Goal: Task Accomplishment & Management: Manage account settings

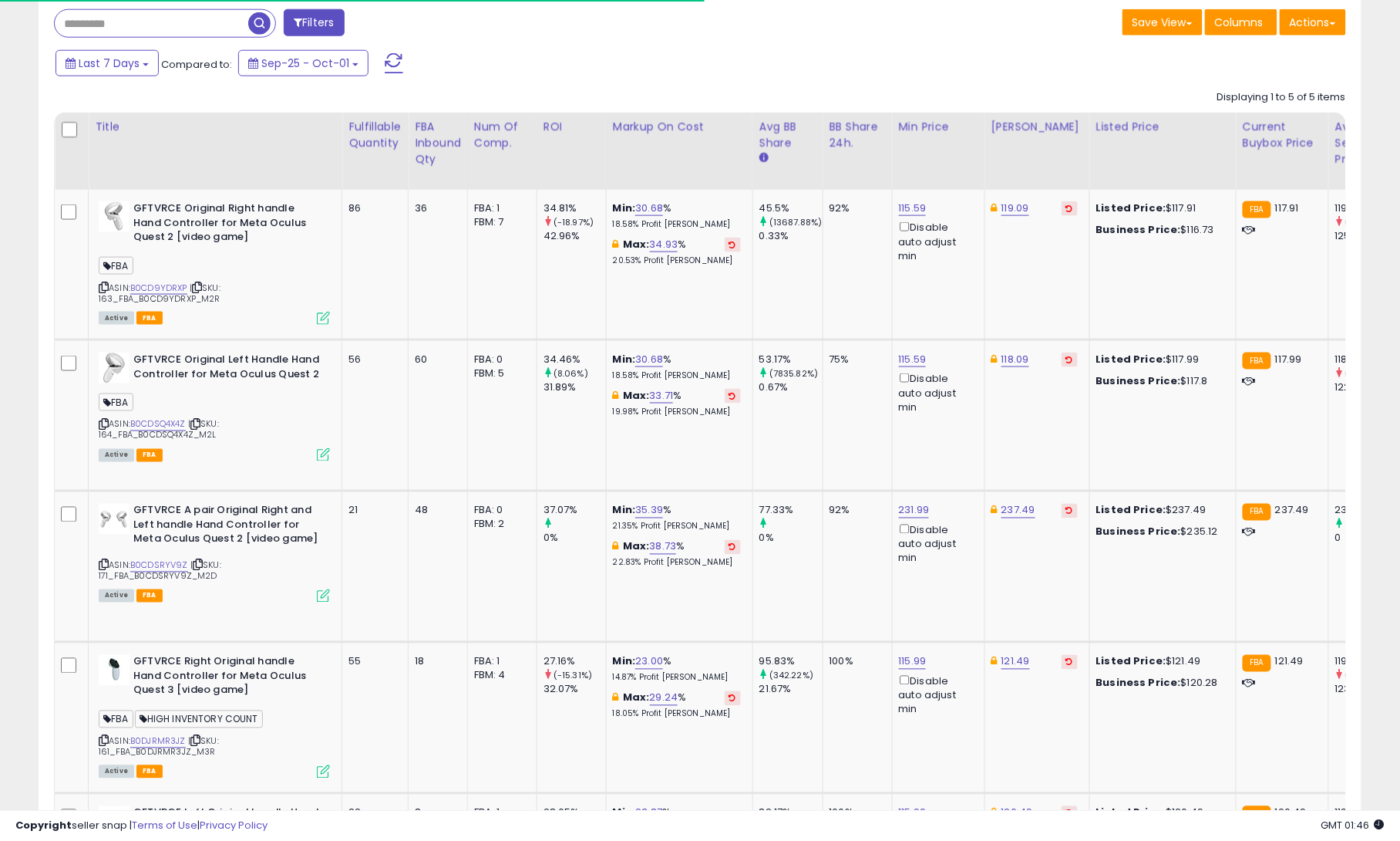
scroll to position [316, 767]
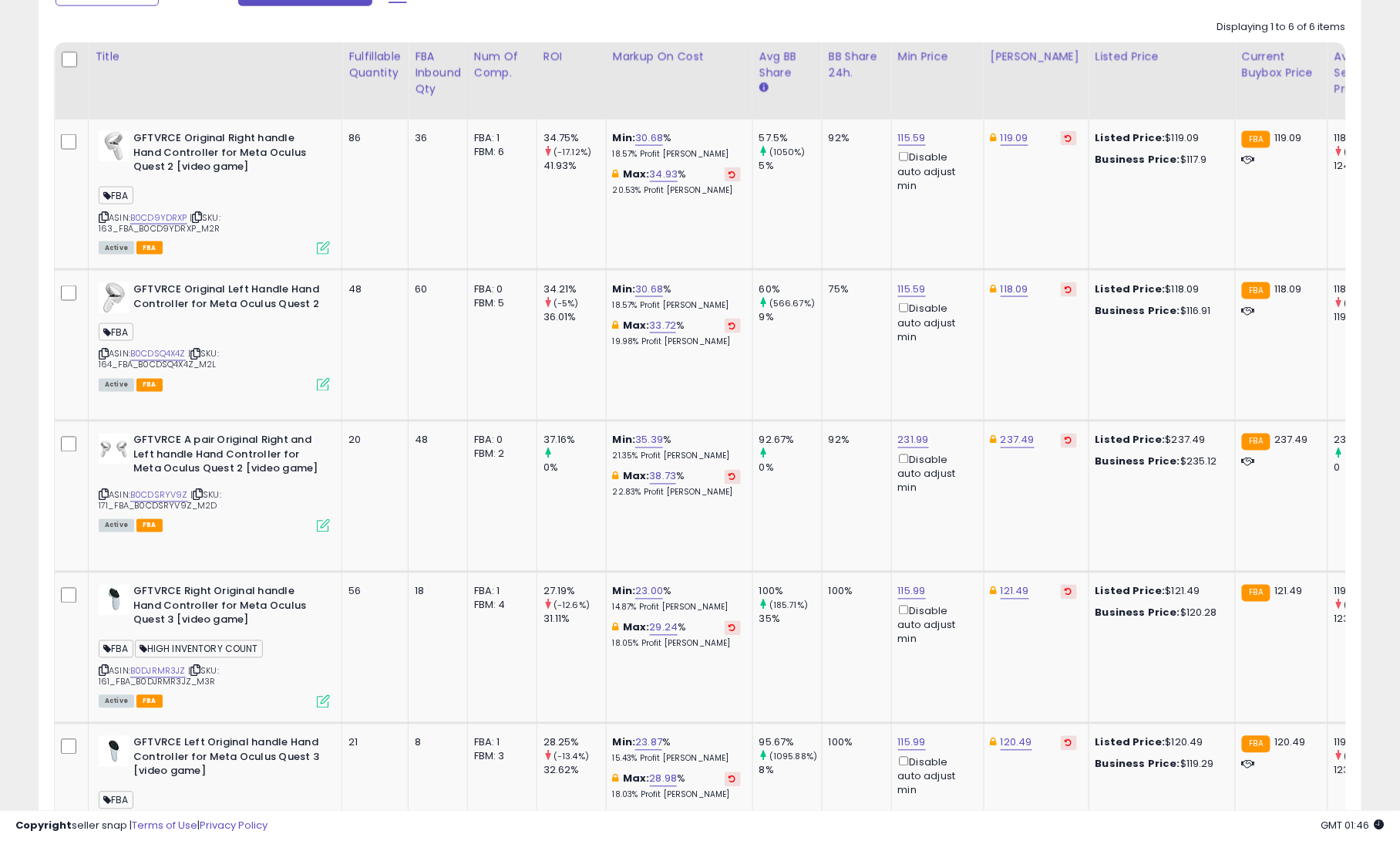
scroll to position [708, 0]
